Goal: Task Accomplishment & Management: Complete application form

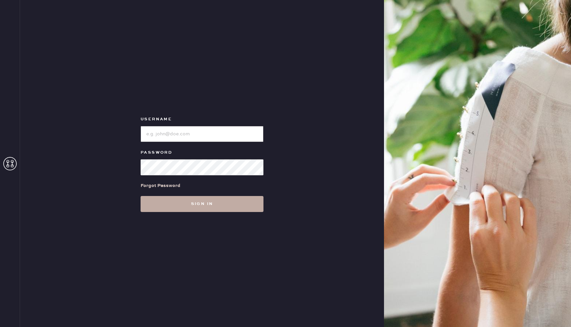
type input "Reformationboston"
click at [236, 211] on button "Sign in" at bounding box center [202, 204] width 123 height 16
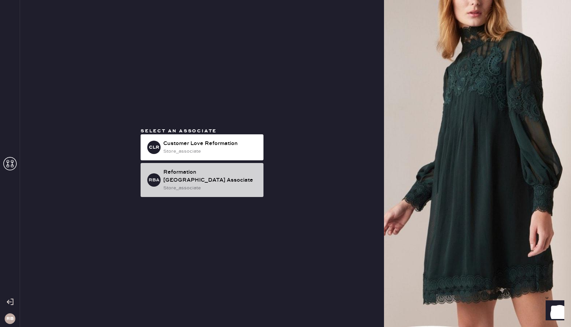
click at [212, 178] on div "Reformation [GEOGRAPHIC_DATA] Associate" at bounding box center [210, 177] width 95 height 16
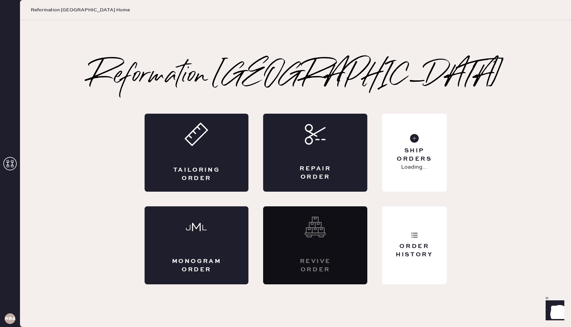
click at [212, 178] on div "Tailoring Order" at bounding box center [196, 174] width 51 height 17
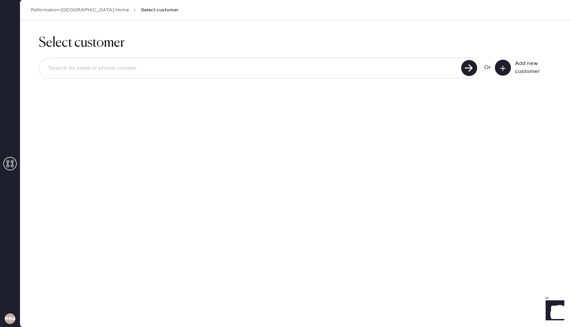
click at [358, 73] on input at bounding box center [251, 68] width 416 height 15
click at [299, 68] on input "6176590346" at bounding box center [251, 68] width 416 height 15
type input "6176590346"
click at [474, 70] on use at bounding box center [469, 68] width 16 height 16
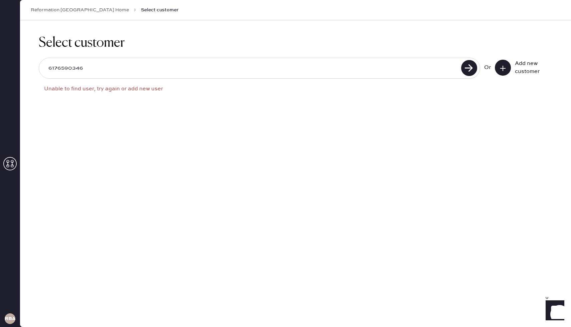
click at [504, 67] on icon at bounding box center [502, 68] width 7 height 7
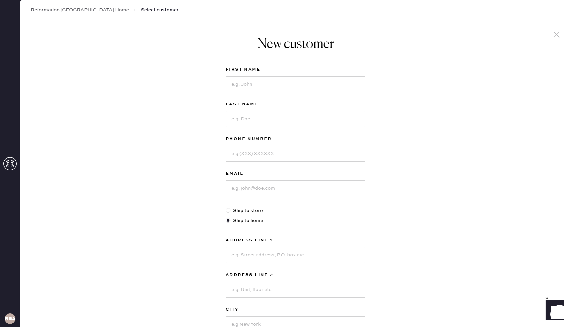
drag, startPoint x: 571, startPoint y: 25, endPoint x: 363, endPoint y: 24, distance: 207.7
click at [363, 24] on div "New customer First Name Last Name Phone Number Email Ship to store Ship to home…" at bounding box center [295, 227] width 551 height 414
click at [314, 88] on input at bounding box center [296, 84] width 140 height 16
type input "Imogen"
click at [268, 149] on input at bounding box center [296, 154] width 140 height 16
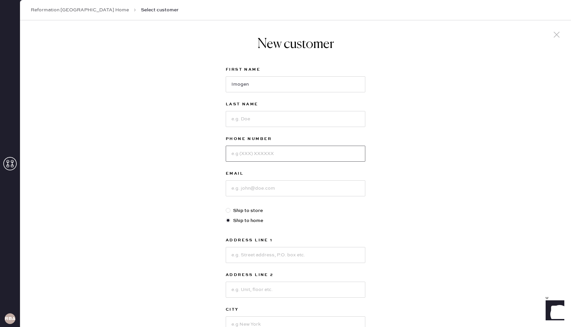
paste input "6176590346"
type input "6176590346"
click at [250, 184] on input at bounding box center [296, 189] width 140 height 16
paste input "[EMAIL_ADDRESS][DOMAIN_NAME]"
type input "[EMAIL_ADDRESS][DOMAIN_NAME]"
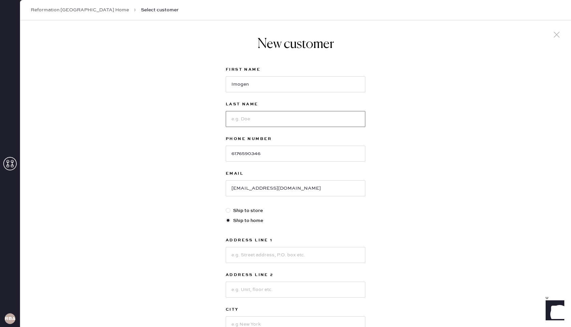
click at [270, 118] on input at bounding box center [296, 119] width 140 height 16
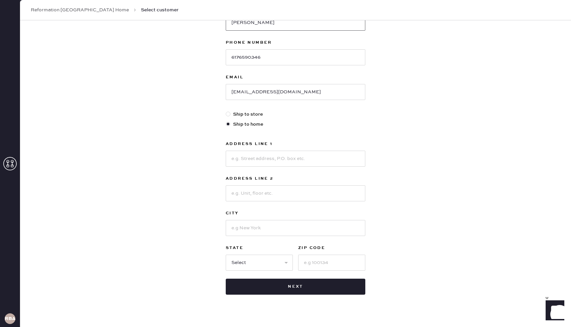
scroll to position [97, 0]
type input "[PERSON_NAME]"
click at [249, 157] on input at bounding box center [296, 159] width 140 height 16
type input "[STREET_ADDRESS][PERSON_NAME]"
click at [237, 192] on input at bounding box center [296, 193] width 140 height 16
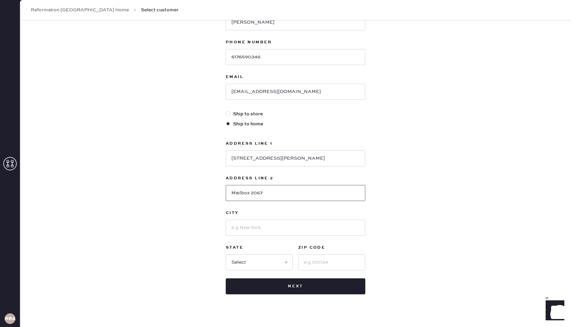
click at [241, 194] on input "Mailbox 2067" at bounding box center [296, 193] width 140 height 16
type input "2067"
click at [326, 262] on input at bounding box center [331, 263] width 67 height 16
type input "02215"
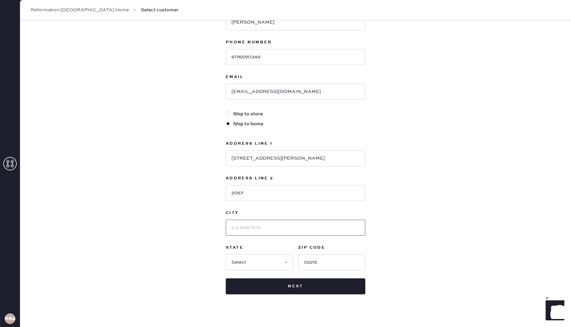
click at [285, 230] on input at bounding box center [296, 228] width 140 height 16
type input "b"
type input "[GEOGRAPHIC_DATA]"
click at [239, 264] on select "Select AK AL AR AZ CA CO CT [GEOGRAPHIC_DATA] DE FL [GEOGRAPHIC_DATA] HI [GEOGR…" at bounding box center [259, 263] width 67 height 16
select select "MA"
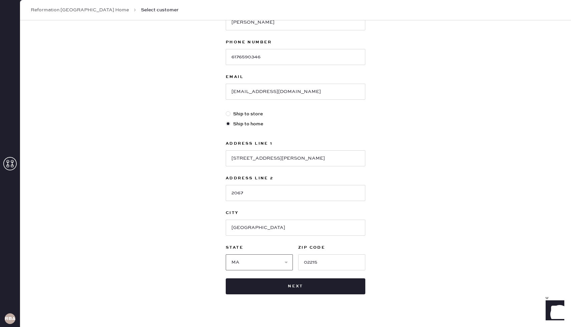
click at [226, 255] on select "Select AK AL AR AZ CA CO CT [GEOGRAPHIC_DATA] DE FL [GEOGRAPHIC_DATA] HI [GEOGR…" at bounding box center [259, 263] width 67 height 16
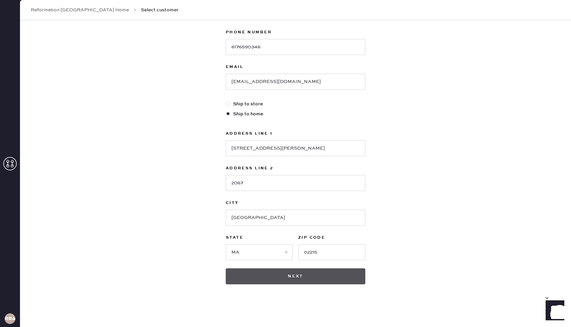
click at [285, 276] on button "Next" at bounding box center [296, 277] width 140 height 16
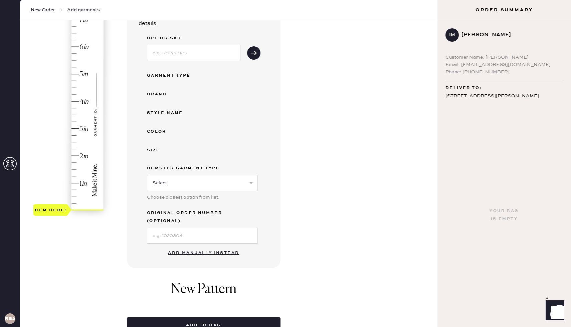
scroll to position [88, 0]
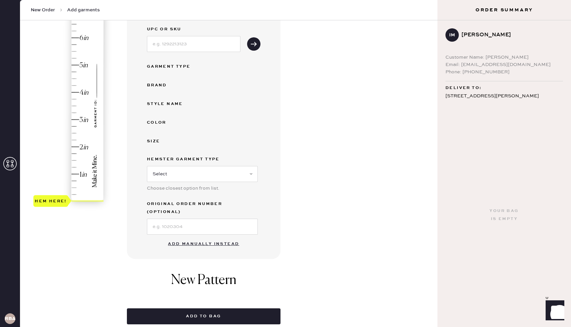
click at [211, 238] on button "Add manually instead" at bounding box center [203, 244] width 79 height 13
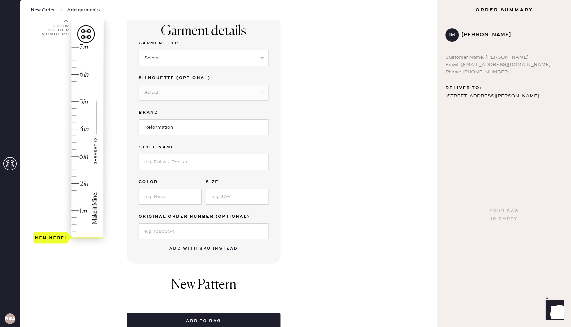
scroll to position [41, 0]
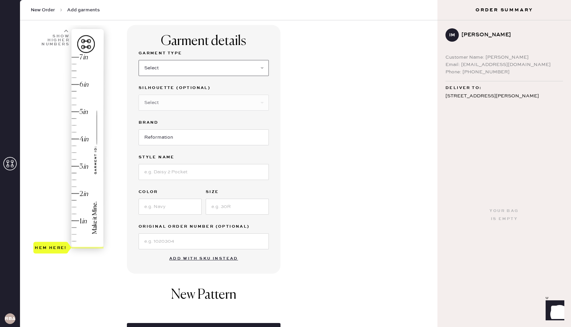
click at [200, 64] on select "Select Basic Skirt Jeans Leggings Pants Shorts Basic Sleeved Dress Basic Sleeve…" at bounding box center [204, 68] width 130 height 16
select select "2"
click at [139, 60] on select "Select Basic Skirt Jeans Leggings Pants Shorts Basic Sleeved Dress Basic Sleeve…" at bounding box center [204, 68] width 130 height 16
click at [183, 175] on input at bounding box center [204, 172] width 130 height 16
type input "[PERSON_NAME] lived in wide leg jeans"
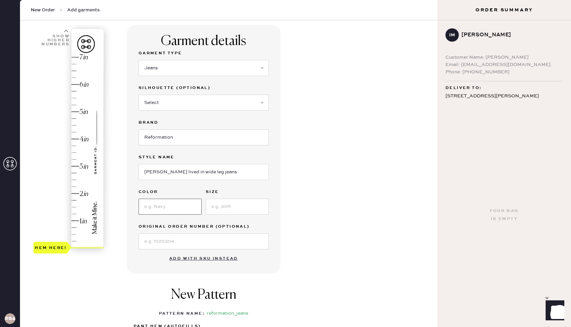
click at [162, 212] on input at bounding box center [170, 207] width 63 height 16
paste input "QUARRY"
type input "QUARRY"
click at [235, 203] on input at bounding box center [237, 207] width 63 height 16
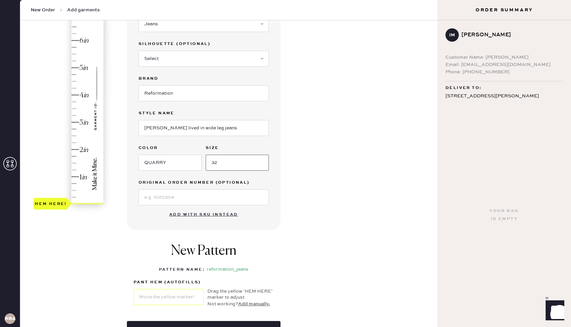
scroll to position [82, 0]
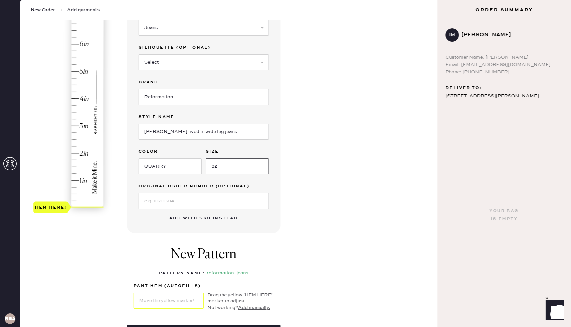
type input "32"
type input "4.75"
click at [74, 78] on div "Hem here!" at bounding box center [68, 112] width 71 height 197
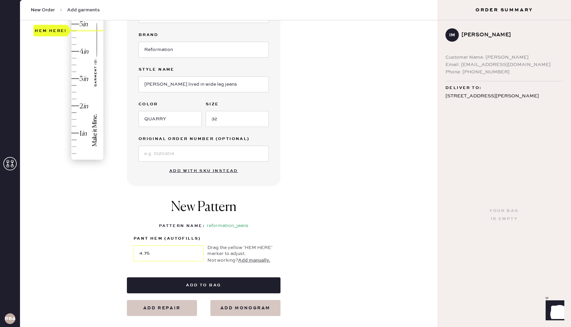
scroll to position [177, 0]
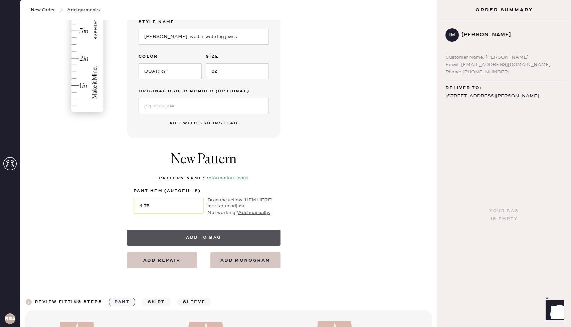
click at [229, 236] on button "Add to bag" at bounding box center [204, 238] width 154 height 16
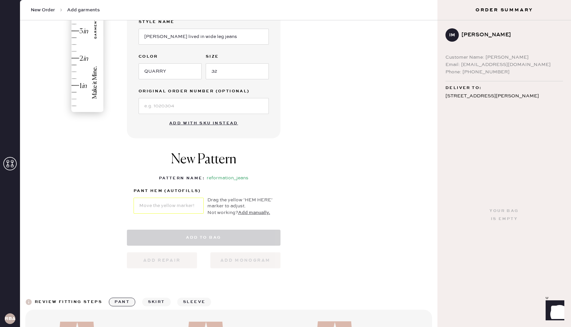
select select "2"
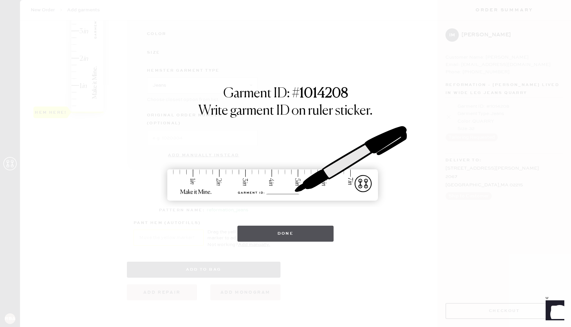
click at [254, 231] on button "Done" at bounding box center [285, 234] width 96 height 16
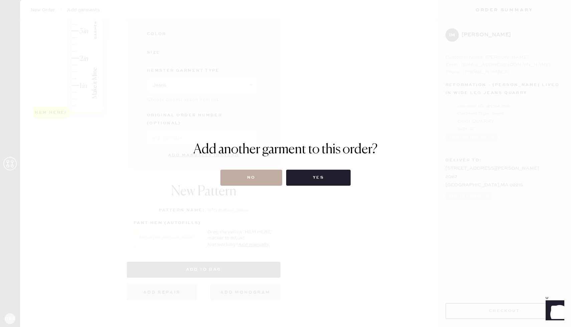
click at [259, 178] on button "No" at bounding box center [251, 178] width 62 height 16
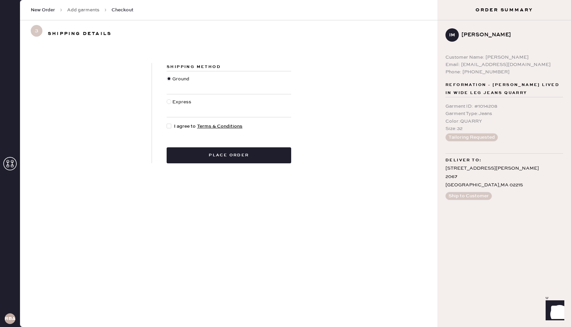
click at [174, 125] on span "I agree to Terms & Conditions" at bounding box center [208, 126] width 68 height 7
click at [167, 123] on input "I agree to Terms & Conditions" at bounding box center [167, 123] width 0 height 0
checkbox input "true"
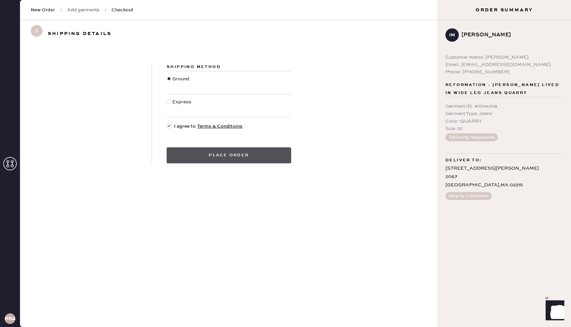
click at [197, 155] on button "Place order" at bounding box center [229, 156] width 125 height 16
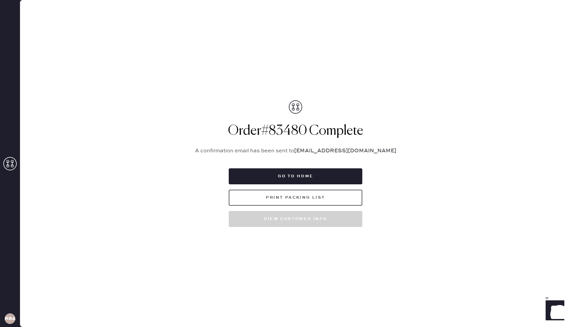
click at [256, 198] on button "Print Packing List" at bounding box center [296, 198] width 134 height 16
drag, startPoint x: 0, startPoint y: 86, endPoint x: 126, endPoint y: 86, distance: 125.9
click at [126, 86] on div "RBA Packing list Order # 83480 Customer information # 89450 [PERSON_NAME] [EMAI…" at bounding box center [285, 163] width 571 height 327
